Goal: Check status

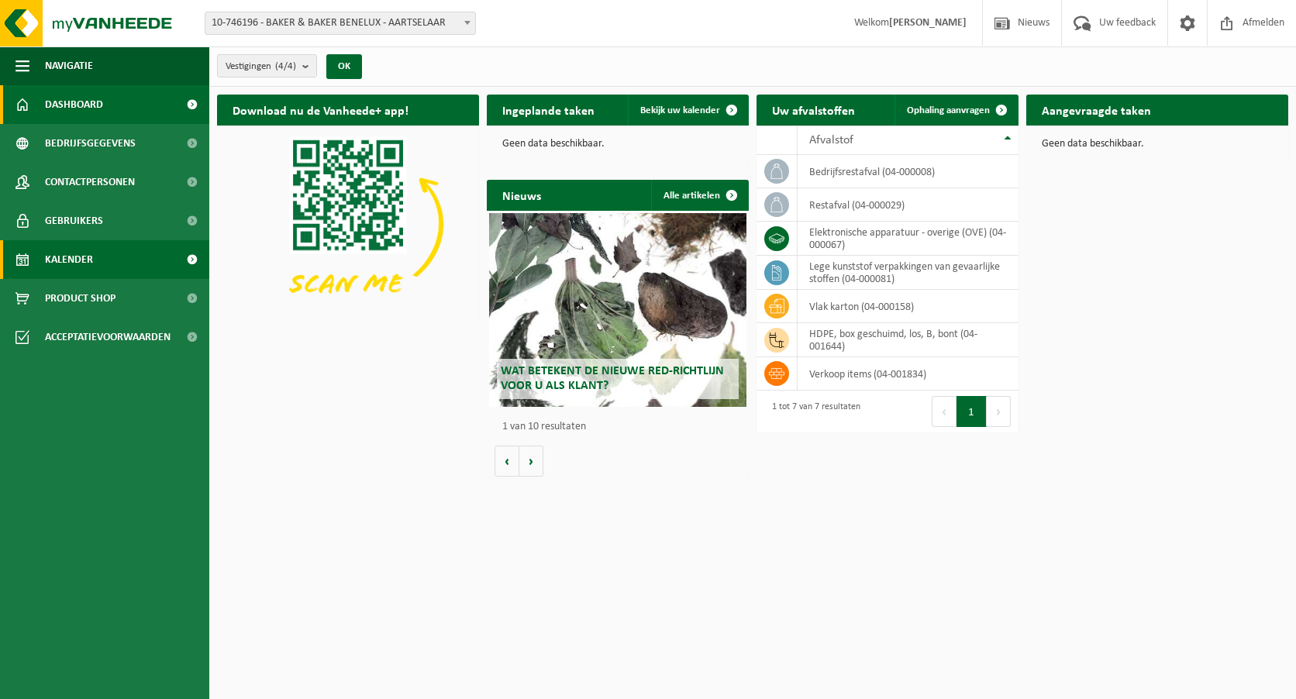
click at [91, 259] on span "Kalender" at bounding box center [69, 259] width 48 height 39
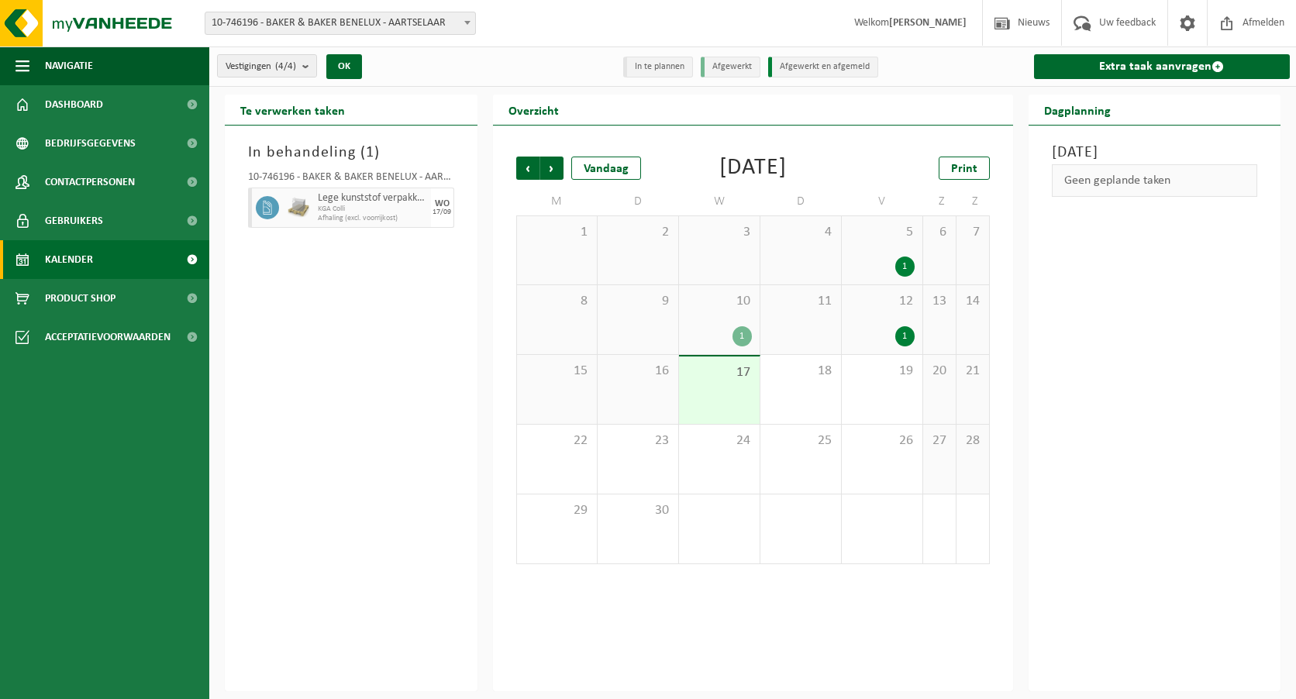
click at [886, 342] on div "12 1" at bounding box center [882, 319] width 81 height 69
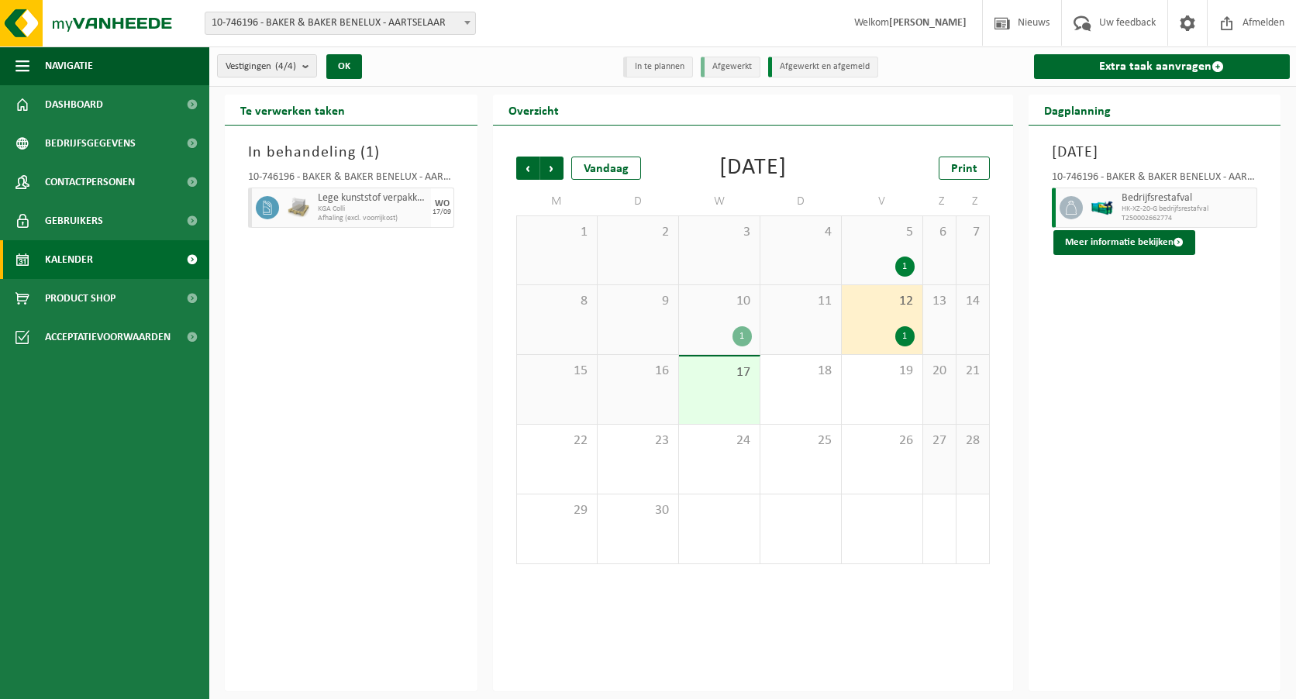
click at [742, 338] on div "10 1" at bounding box center [719, 319] width 81 height 69
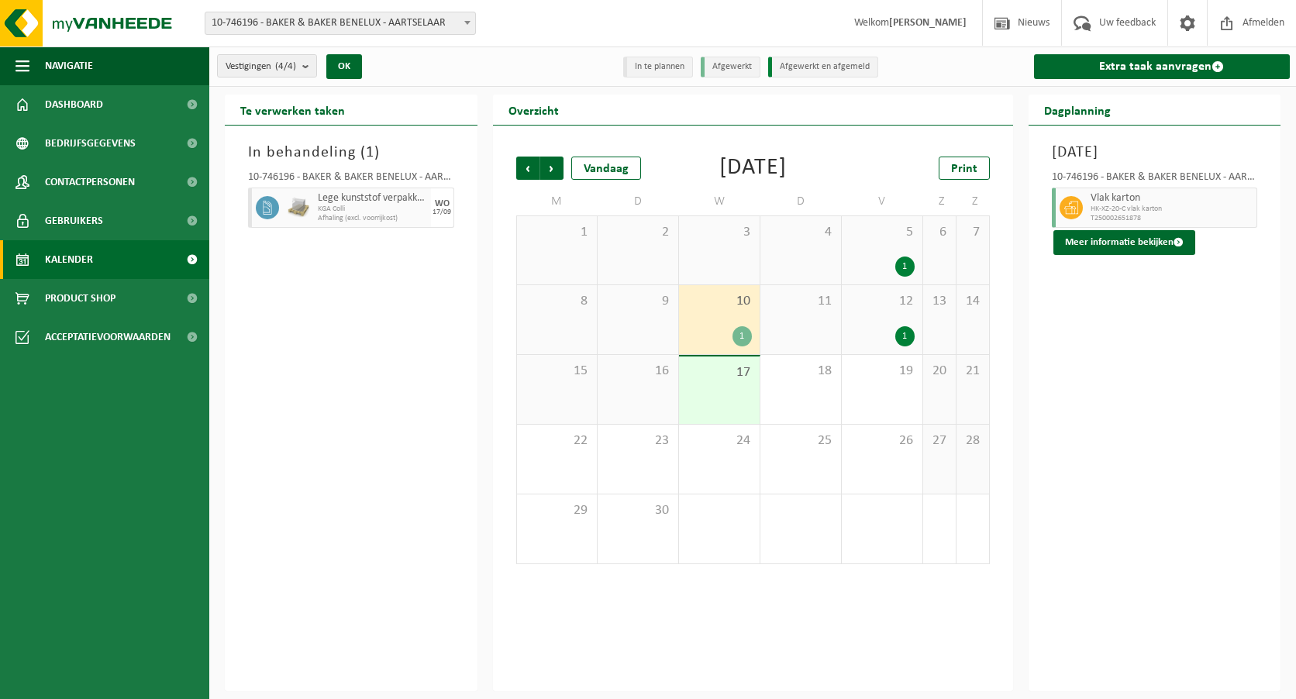
click at [875, 347] on div "1" at bounding box center [882, 336] width 65 height 20
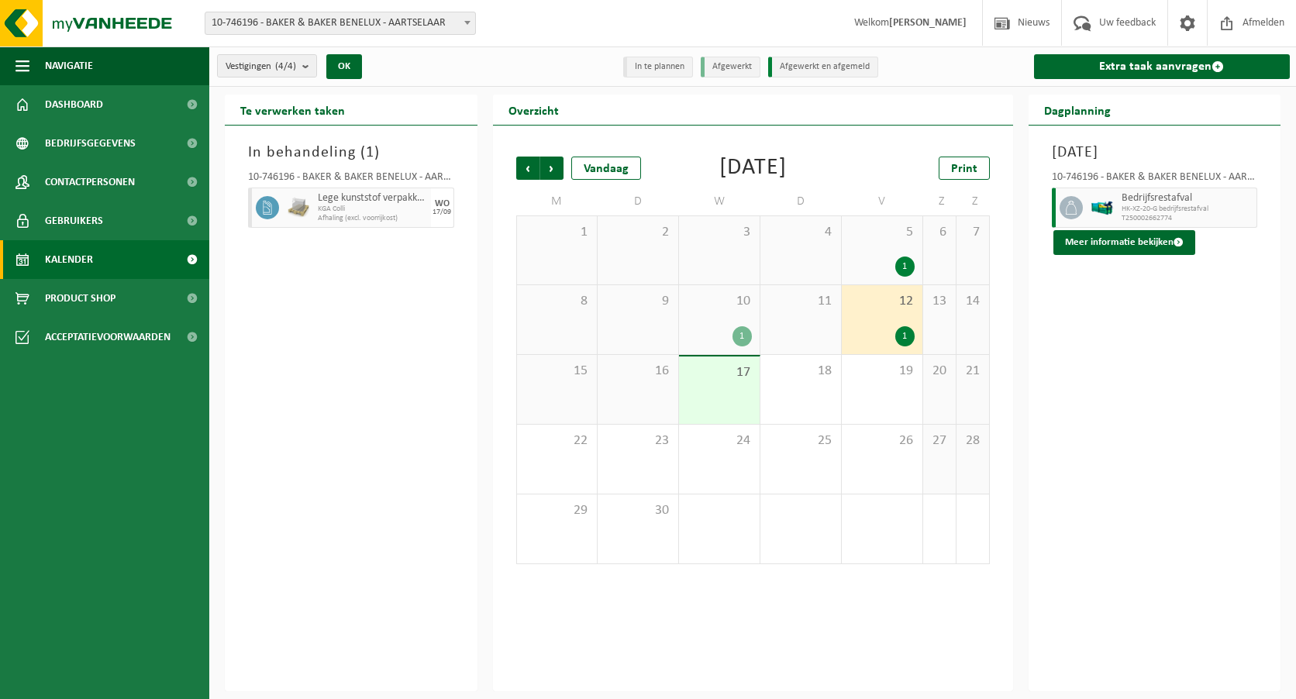
click at [887, 277] on div "1" at bounding box center [882, 267] width 65 height 20
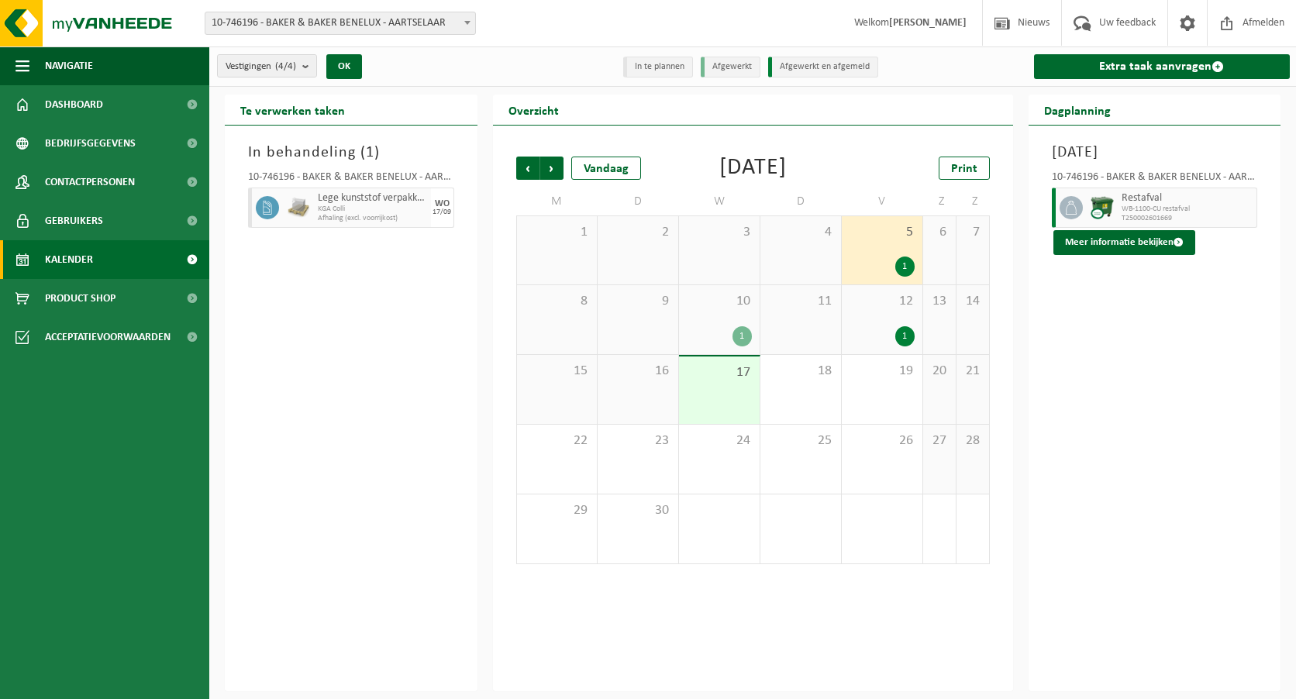
click at [893, 347] on div "12 1" at bounding box center [882, 319] width 81 height 69
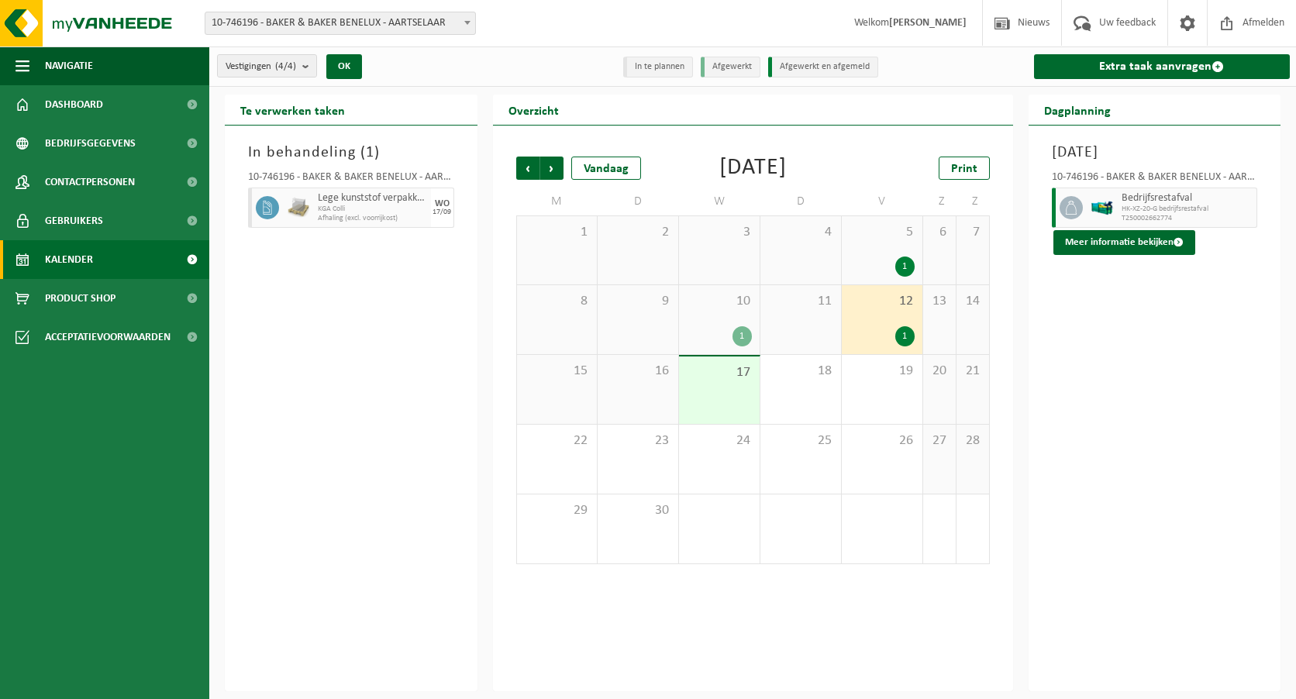
click at [732, 419] on div "17" at bounding box center [719, 390] width 81 height 67
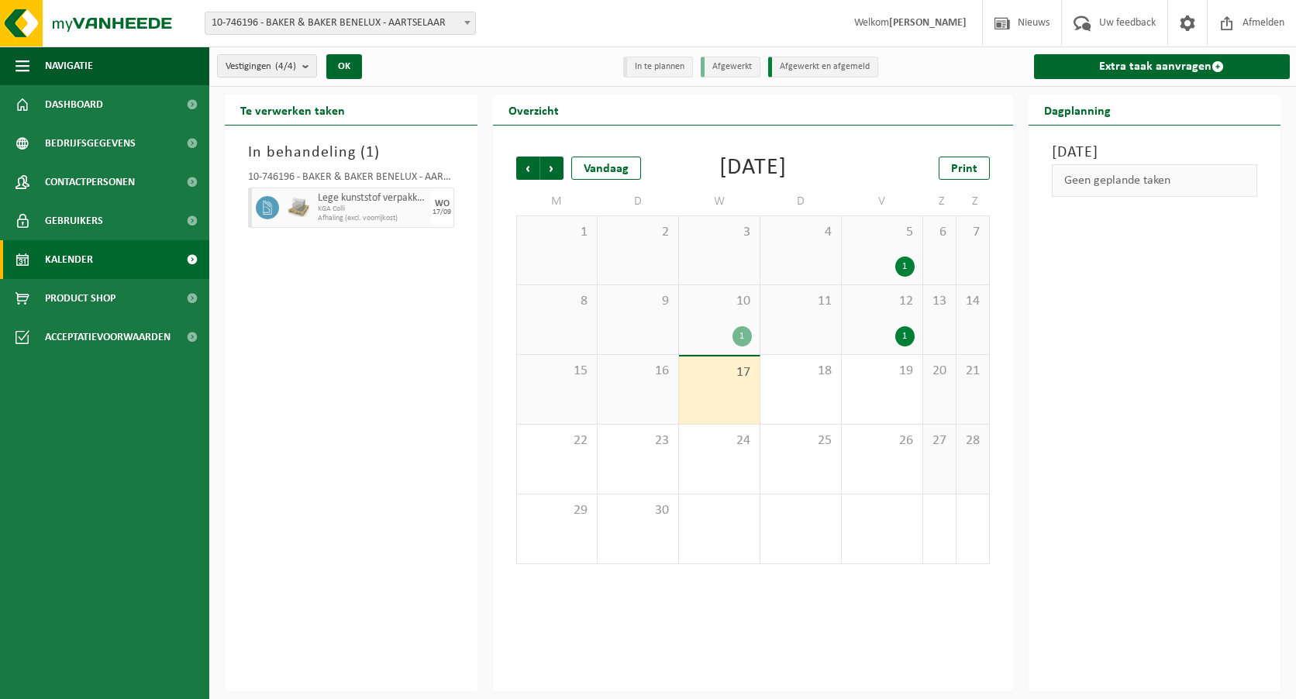
click at [316, 205] on div "Lege kunststof verpakkingen van gevaarlijke stoffen KGA Colli Afhaling (excl. v…" at bounding box center [372, 208] width 117 height 40
drag, startPoint x: 1255, startPoint y: 19, endPoint x: 1219, endPoint y: 10, distance: 36.7
click at [1255, 19] on span "Afmelden" at bounding box center [1264, 23] width 50 height 46
